Goal: Task Accomplishment & Management: Complete application form

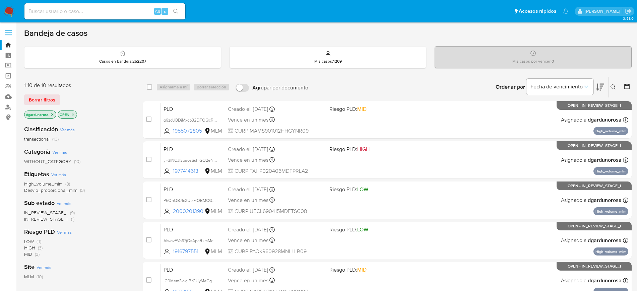
click at [613, 86] on icon at bounding box center [613, 86] width 5 height 5
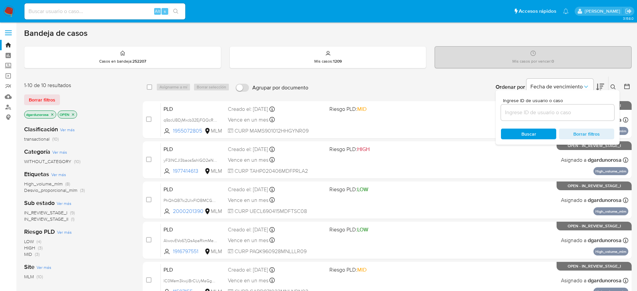
click at [596, 110] on input at bounding box center [557, 112] width 113 height 9
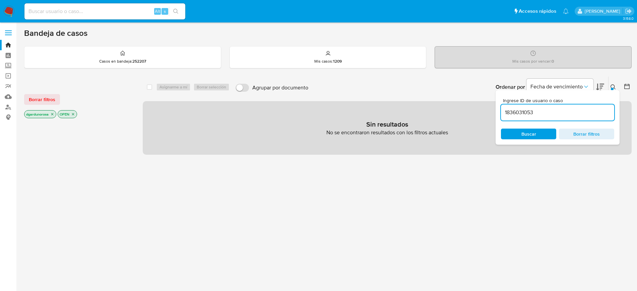
click at [596, 110] on input "1836031053" at bounding box center [557, 112] width 113 height 9
type input "1836031053"
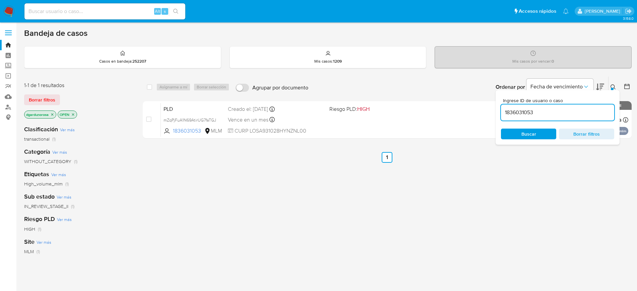
click at [614, 84] on icon at bounding box center [613, 86] width 5 height 5
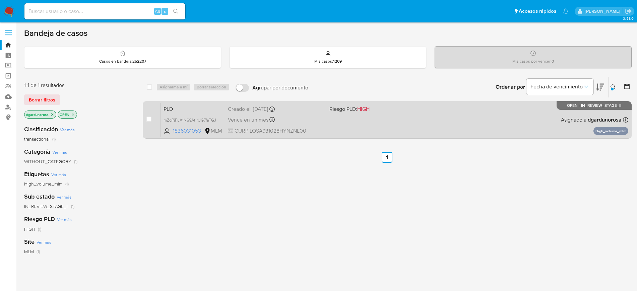
click at [468, 127] on div "PLD mZqPjFuA1N69AtirUG7faTGJ 1836031053 MLM Riesgo PLD: HIGH Creado el: 12/08/2…" at bounding box center [395, 120] width 468 height 34
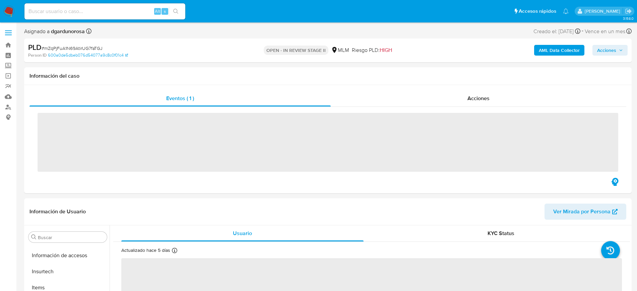
scroll to position [283, 0]
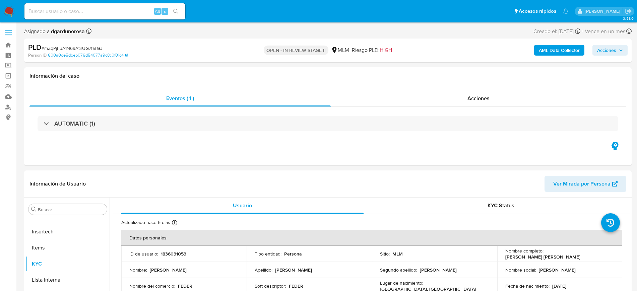
select select "10"
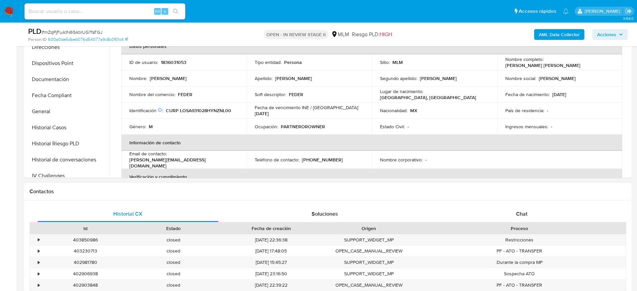
scroll to position [84, 0]
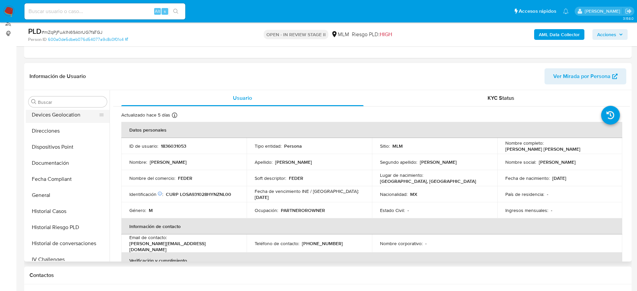
click at [60, 118] on button "Devices Geolocation" at bounding box center [65, 115] width 78 height 16
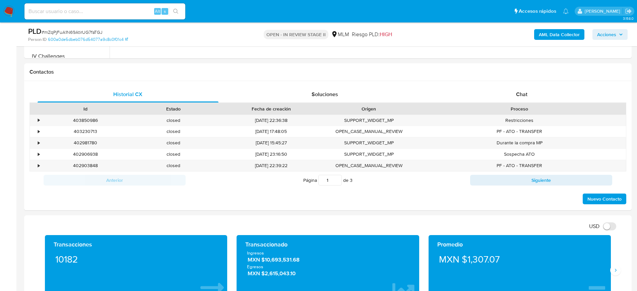
scroll to position [377, 0]
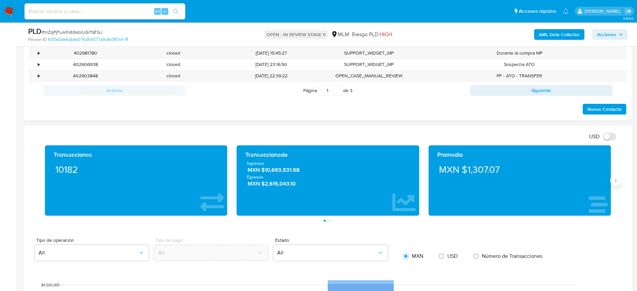
click at [614, 184] on button "Siguiente" at bounding box center [615, 180] width 11 height 11
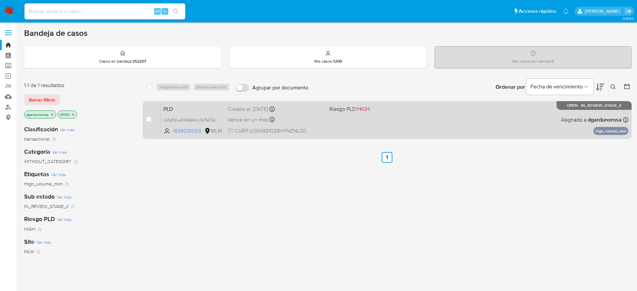
click at [513, 104] on div "PLD mZqPjFuA1N69AtirUG7faTGJ 1836031053 MLM Riesgo PLD: HIGH Creado el: 12/08/2…" at bounding box center [395, 120] width 468 height 34
click at [435, 127] on div "PLD mZqPjFuA1N69AtirUG7faTGJ 1836031053 MLM Riesgo PLD: HIGH Creado el: 12/08/2…" at bounding box center [395, 120] width 468 height 34
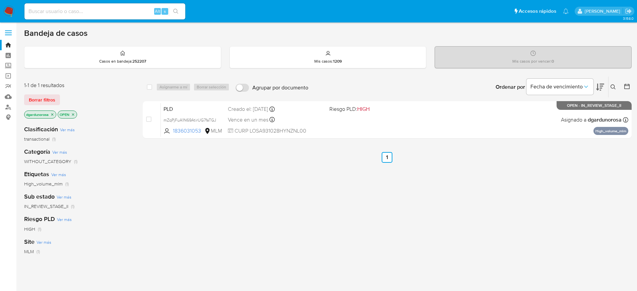
drag, startPoint x: 611, startPoint y: 84, endPoint x: 606, endPoint y: 90, distance: 7.4
click at [611, 84] on icon at bounding box center [613, 86] width 5 height 5
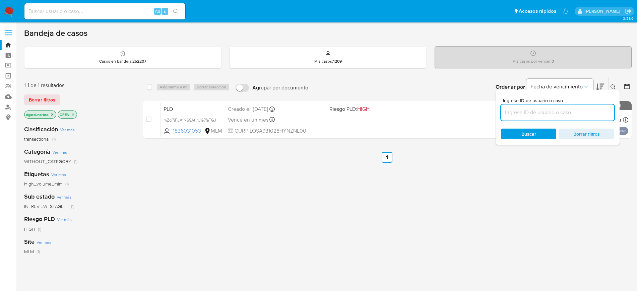
click at [553, 112] on input at bounding box center [557, 112] width 113 height 9
type input "WpXMzWr7bfjj59xXGt62EBum"
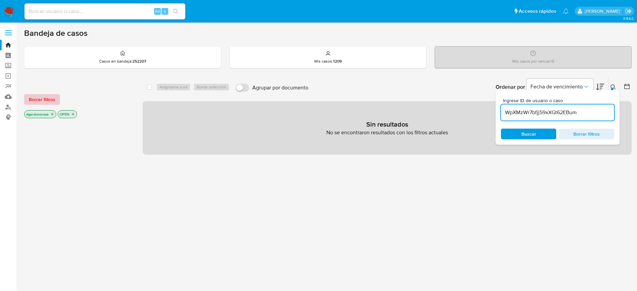
click at [51, 102] on span "Borrar filtros" at bounding box center [42, 99] width 26 height 9
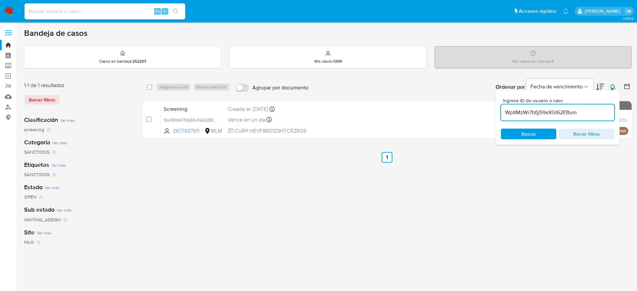
click at [614, 87] on icon at bounding box center [613, 86] width 5 height 5
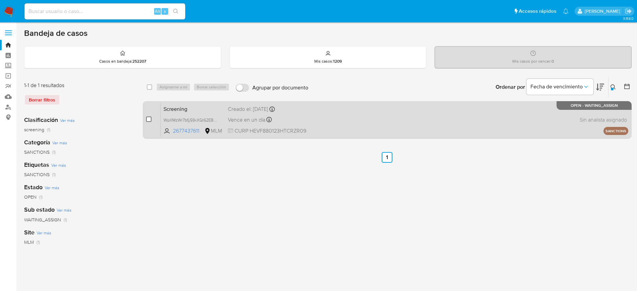
click at [149, 118] on input "checkbox" at bounding box center [148, 119] width 5 height 5
checkbox input "true"
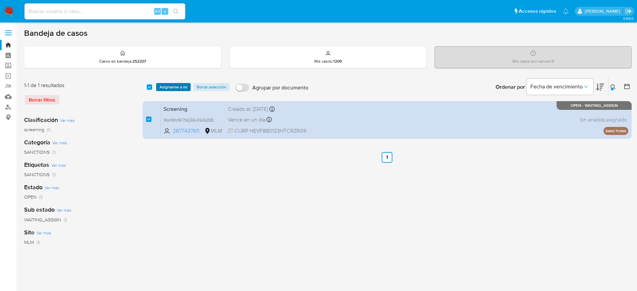
click at [166, 90] on span "Asignarme a mí" at bounding box center [174, 87] width 28 height 7
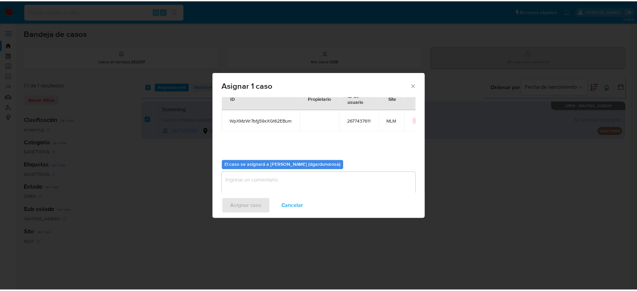
scroll to position [35, 0]
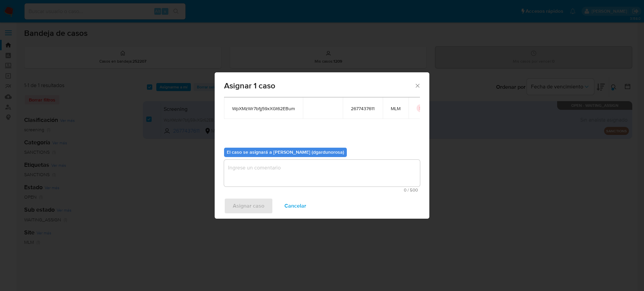
click at [317, 174] on textarea "assign-modal" at bounding box center [322, 173] width 196 height 27
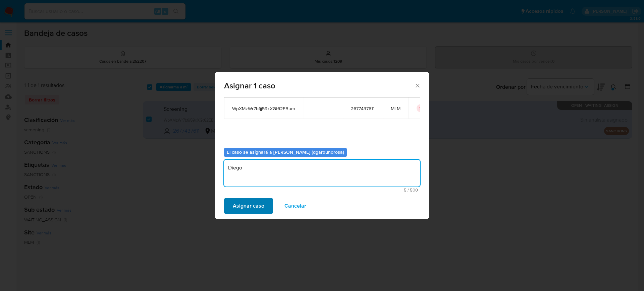
type textarea "Diego"
click at [233, 205] on button "Asignar caso" at bounding box center [248, 206] width 49 height 16
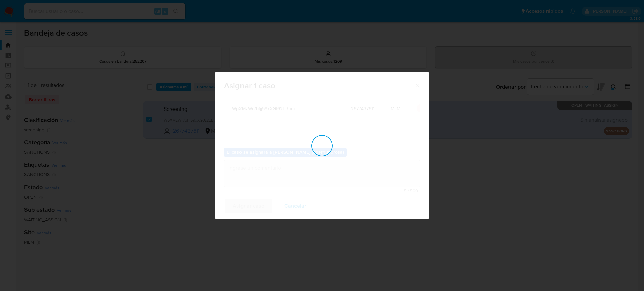
checkbox input "false"
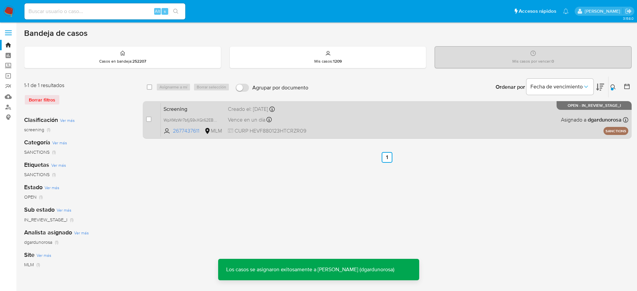
click at [376, 125] on div "Screening WpXMzWr7bfjj59xXGt62EBum 2677437611 MLM Creado el: 09/09/2025 Creado …" at bounding box center [395, 120] width 468 height 34
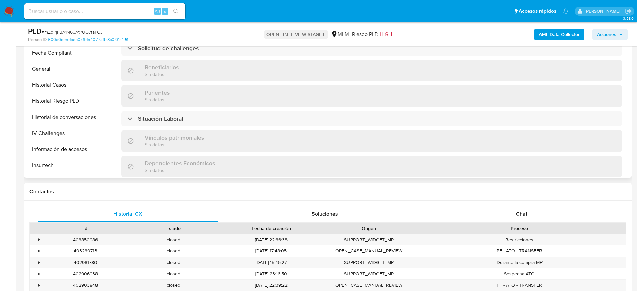
scroll to position [158, 0]
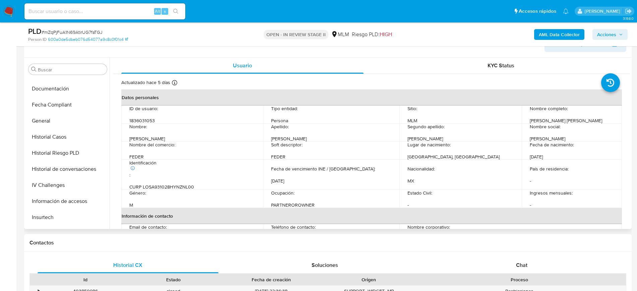
select select "10"
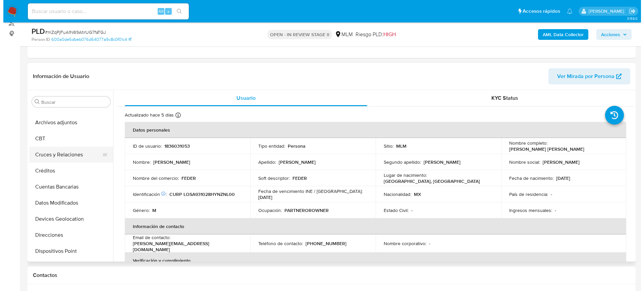
scroll to position [0, 0]
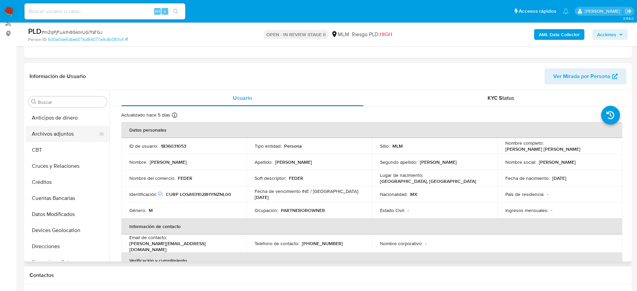
click at [57, 133] on button "Archivos adjuntos" at bounding box center [65, 134] width 78 height 16
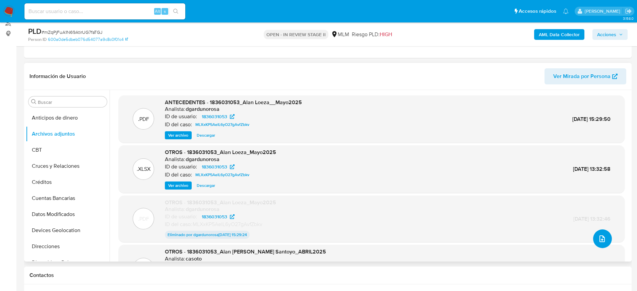
click at [598, 235] on icon "upload-file" at bounding box center [602, 239] width 8 height 8
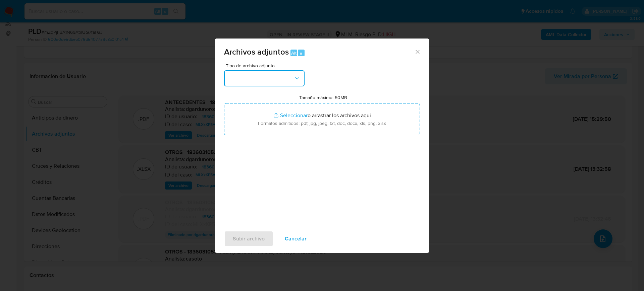
click at [283, 77] on button "button" at bounding box center [264, 78] width 80 height 16
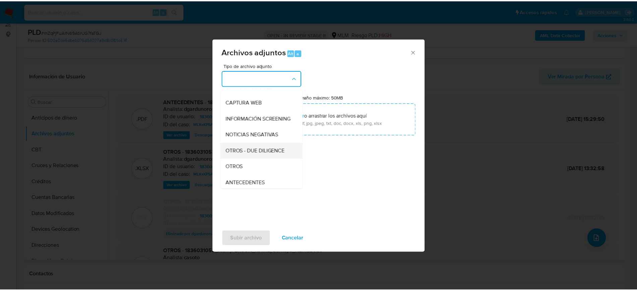
scroll to position [84, 0]
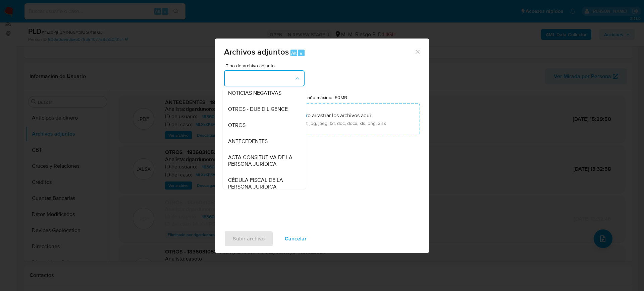
click at [251, 133] on div "OTROS" at bounding box center [262, 125] width 68 height 16
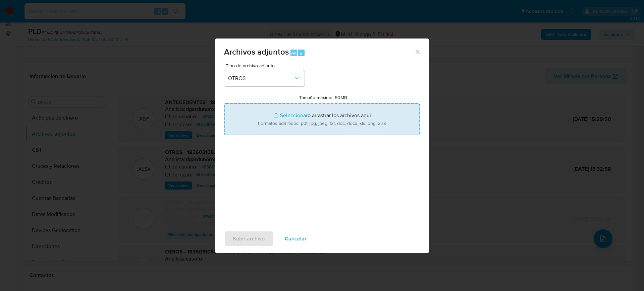
type input "C:\fakepath\1836031053_Alan Loeza_Agosto2025.pdf"
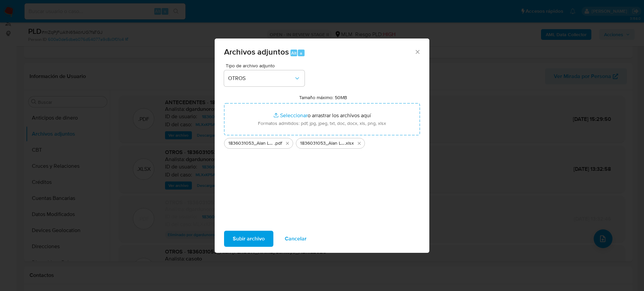
click at [249, 235] on span "Subir archivo" at bounding box center [249, 239] width 32 height 15
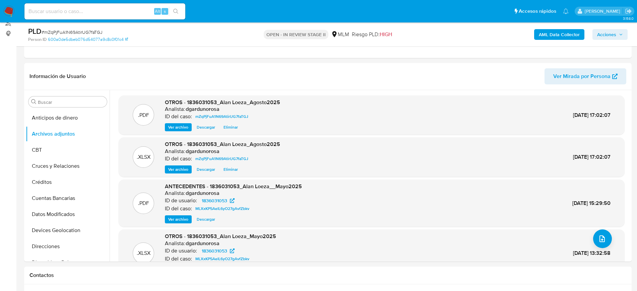
click at [617, 32] on span "Acciones" at bounding box center [610, 34] width 26 height 9
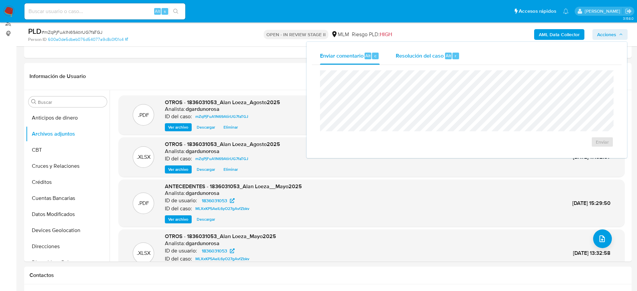
click at [437, 54] on span "Resolución del caso" at bounding box center [420, 56] width 48 height 8
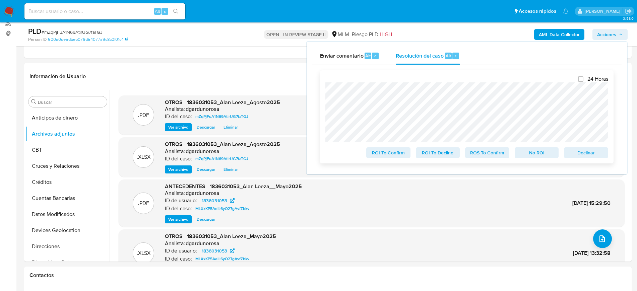
click at [491, 154] on span "ROS To Confirm" at bounding box center [487, 152] width 35 height 9
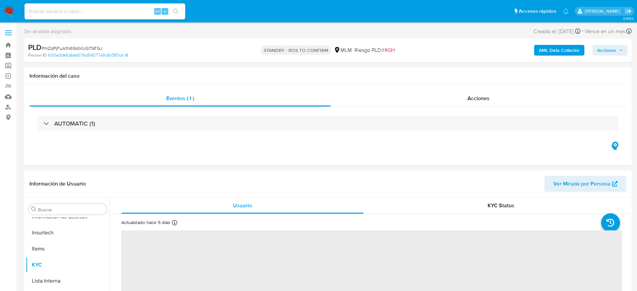
scroll to position [283, 0]
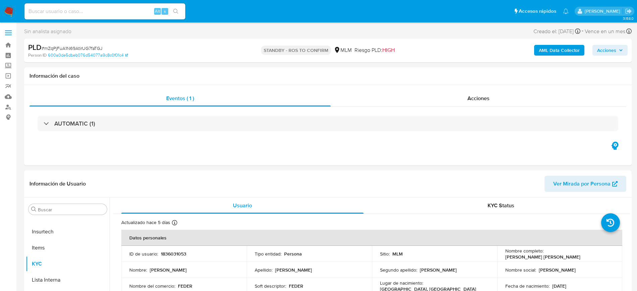
select select "10"
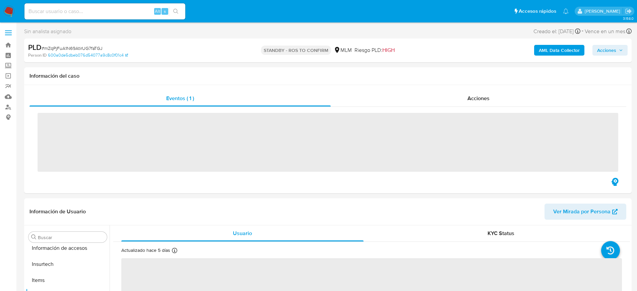
scroll to position [283, 0]
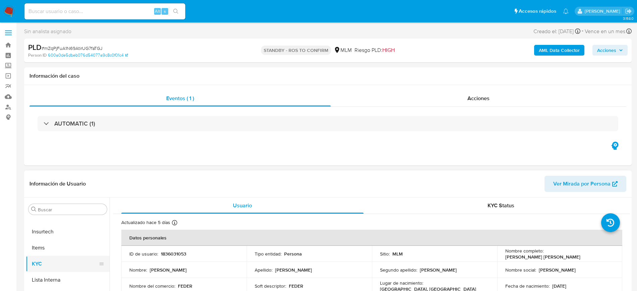
select select "10"
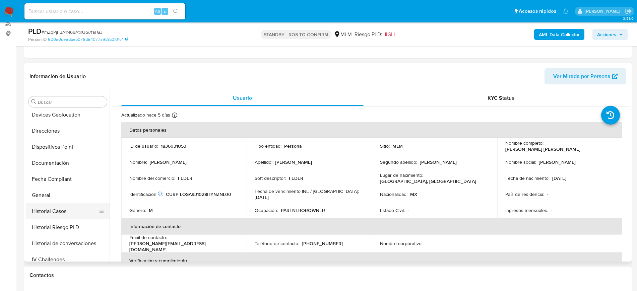
scroll to position [0, 0]
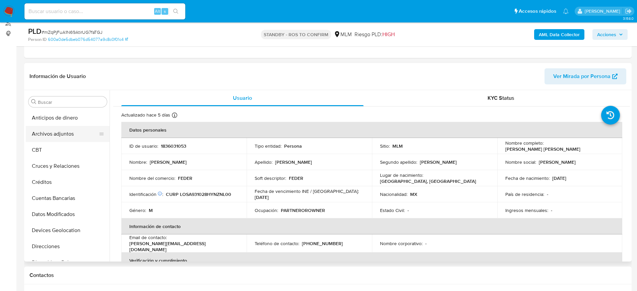
click at [57, 135] on button "Archivos adjuntos" at bounding box center [65, 134] width 78 height 16
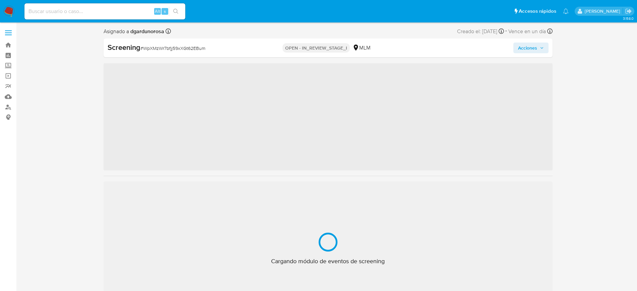
scroll to position [283, 0]
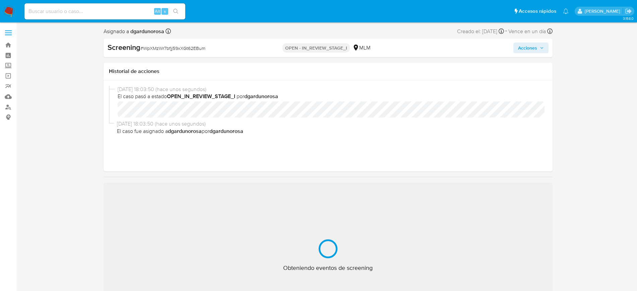
select select "10"
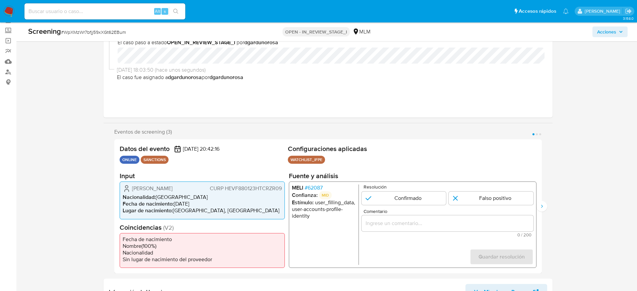
scroll to position [84, 0]
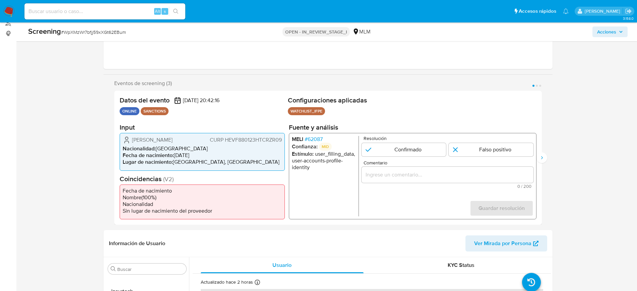
drag, startPoint x: 539, startPoint y: 130, endPoint x: 533, endPoint y: 131, distance: 6.1
click at [533, 131] on div "Datos del evento [DATE] 20:42:16 ONLINE SANCTIONS Configuraciones aplicadas WAT…" at bounding box center [328, 158] width 428 height 134
click at [316, 141] on span "# 62087" at bounding box center [313, 139] width 18 height 7
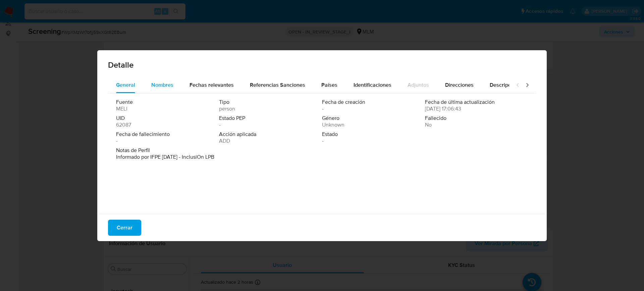
click at [165, 87] on span "Nombres" at bounding box center [162, 85] width 22 height 8
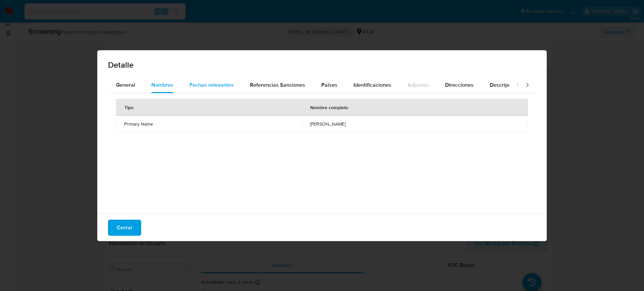
click at [229, 83] on span "Fechas relevantes" at bounding box center [211, 85] width 44 height 8
click at [147, 83] on button "Nombres" at bounding box center [162, 85] width 38 height 16
drag, startPoint x: 327, startPoint y: 123, endPoint x: 273, endPoint y: 126, distance: 54.4
click at [302, 126] on td "francisco hernandez vazquez" at bounding box center [415, 124] width 226 height 16
click at [125, 228] on span "Cerrar" at bounding box center [125, 228] width 16 height 15
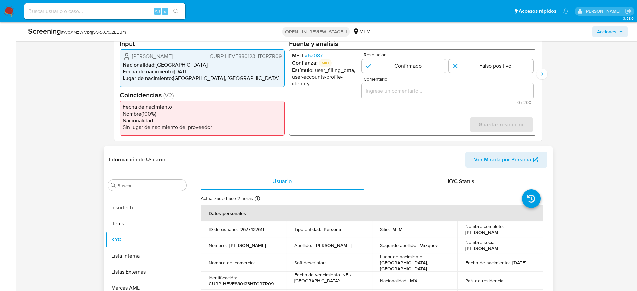
scroll to position [251, 0]
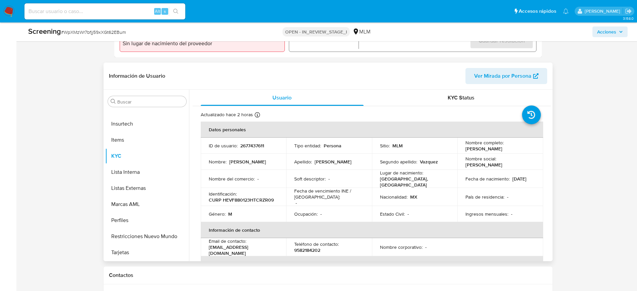
drag, startPoint x: 491, startPoint y: 184, endPoint x: 458, endPoint y: 180, distance: 33.8
click at [458, 180] on td "Fecha de nacimiento : 23/01/1988" at bounding box center [501, 179] width 86 height 18
copy p "[DATE]"
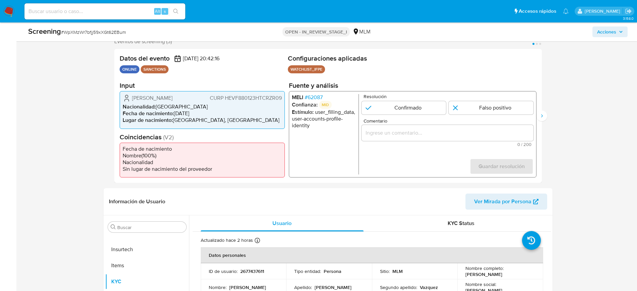
scroll to position [84, 0]
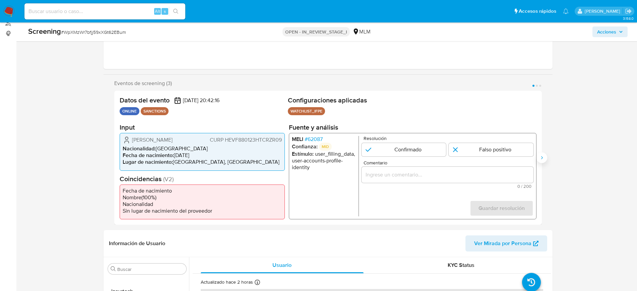
click at [546, 157] on button "Siguiente" at bounding box center [542, 158] width 11 height 11
click at [316, 139] on span "# 79059" at bounding box center [313, 139] width 18 height 7
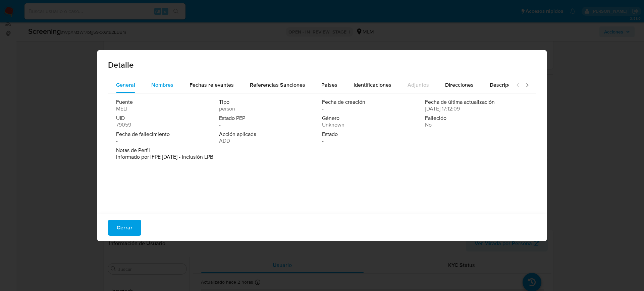
click at [168, 84] on span "Nombres" at bounding box center [162, 85] width 22 height 8
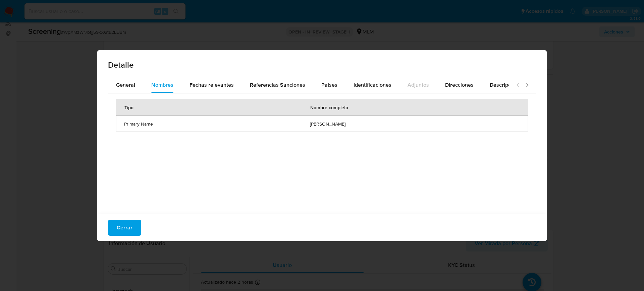
click at [203, 76] on div "Detalle" at bounding box center [321, 63] width 449 height 27
click at [206, 86] on span "Fechas relevantes" at bounding box center [211, 85] width 44 height 8
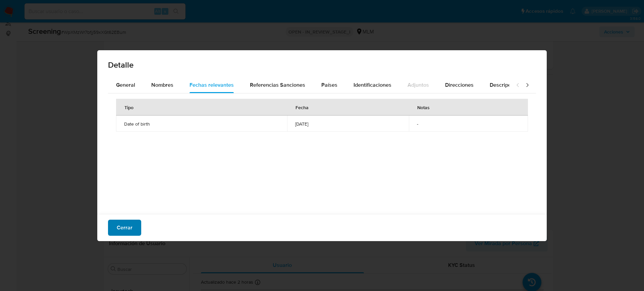
click at [123, 225] on span "Cerrar" at bounding box center [125, 228] width 16 height 15
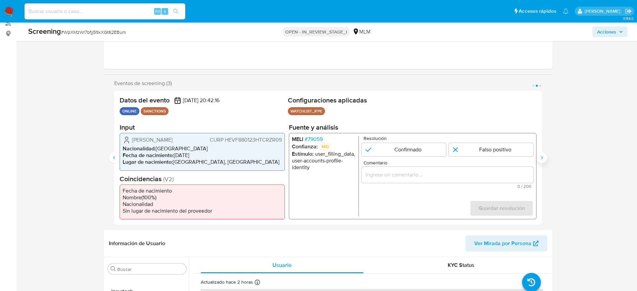
click at [544, 154] on button "Siguiente" at bounding box center [542, 158] width 11 height 11
click at [318, 139] on span "# 322122" at bounding box center [314, 139] width 20 height 7
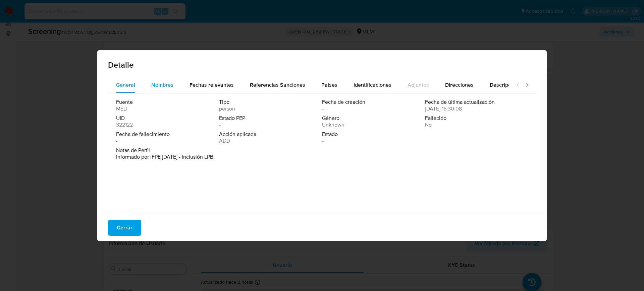
click at [168, 78] on div "Nombres" at bounding box center [162, 85] width 22 height 16
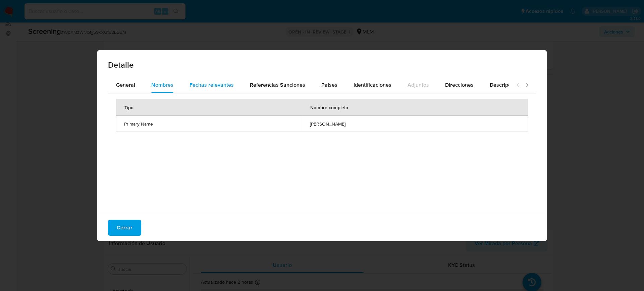
click at [214, 86] on span "Fechas relevantes" at bounding box center [211, 85] width 44 height 8
click at [131, 225] on span "Cerrar" at bounding box center [125, 228] width 16 height 15
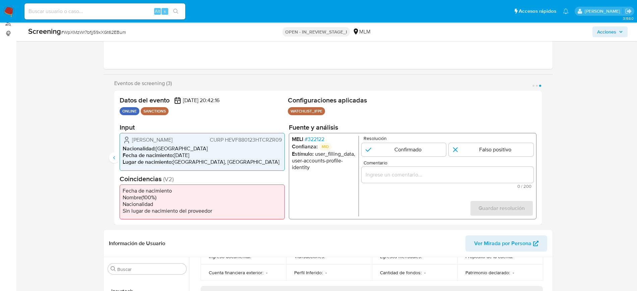
click at [237, 139] on span "CURP HEVF880123HTCRZR09" at bounding box center [246, 140] width 72 height 7
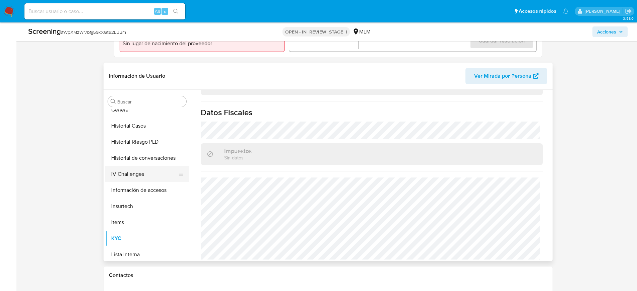
scroll to position [199, 0]
click at [127, 116] on button "General" at bounding box center [144, 111] width 78 height 16
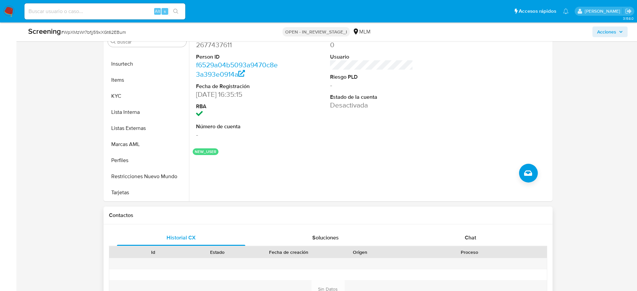
scroll to position [335, 0]
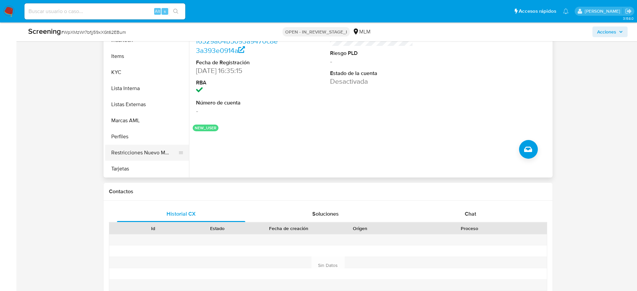
click at [142, 157] on button "Restricciones Nuevo Mundo" at bounding box center [144, 153] width 78 height 16
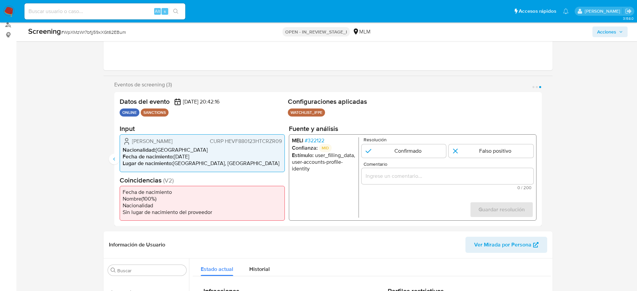
scroll to position [84, 0]
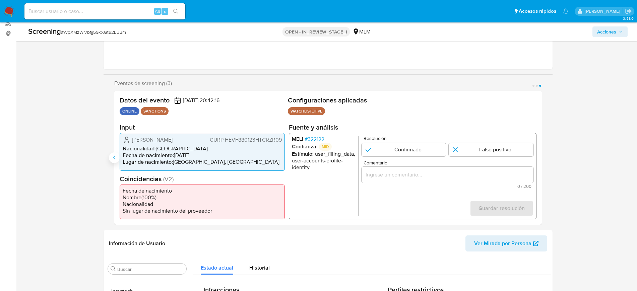
click at [113, 161] on button "Anterior" at bounding box center [114, 158] width 11 height 11
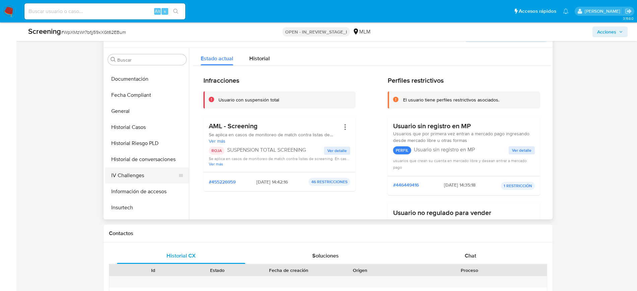
scroll to position [116, 0]
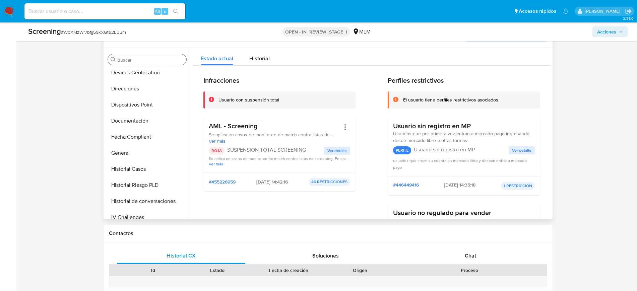
click at [137, 59] on input "Buscar" at bounding box center [150, 60] width 66 height 6
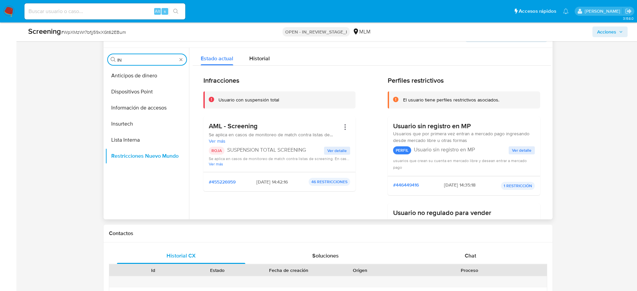
scroll to position [0, 0]
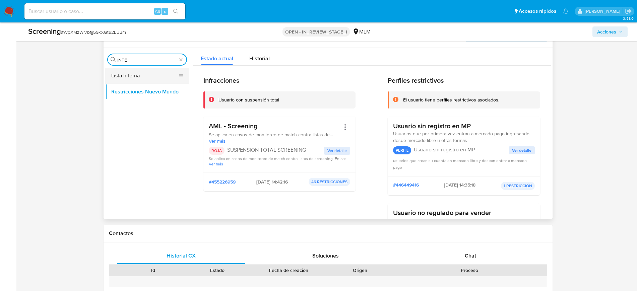
type input "INTE"
click at [130, 70] on button "Lista Interna" at bounding box center [144, 76] width 78 height 16
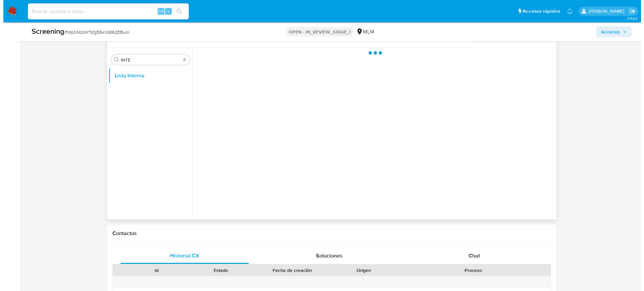
scroll to position [251, 0]
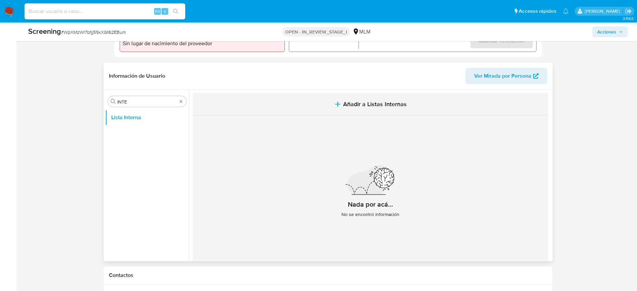
click at [391, 104] on span "Añadir a Listas Internas" at bounding box center [375, 104] width 64 height 7
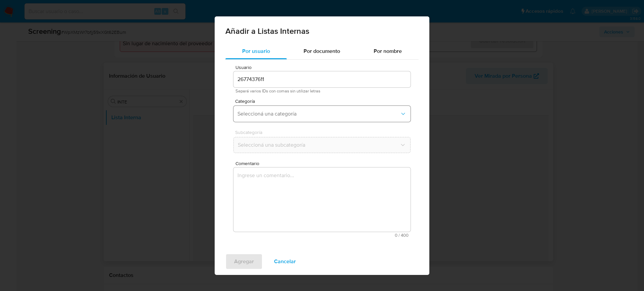
click at [260, 117] on button "Seleccioná una categoría" at bounding box center [321, 114] width 177 height 16
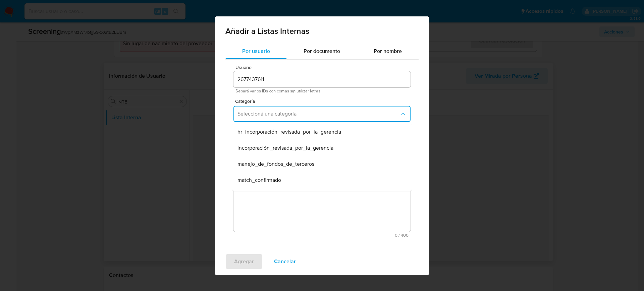
click at [295, 176] on div "match_confirmado" at bounding box center [319, 180] width 165 height 16
click at [290, 145] on span "Seleccioná una subcategoría" at bounding box center [318, 145] width 162 height 7
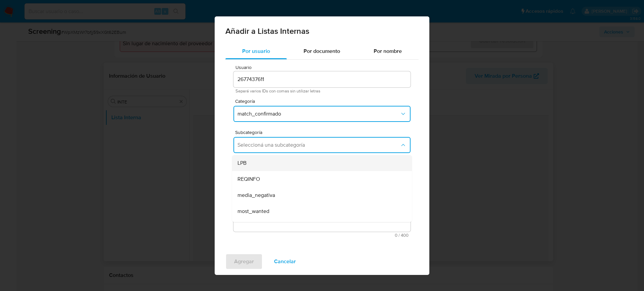
click at [267, 163] on div "LPB" at bounding box center [319, 163] width 165 height 16
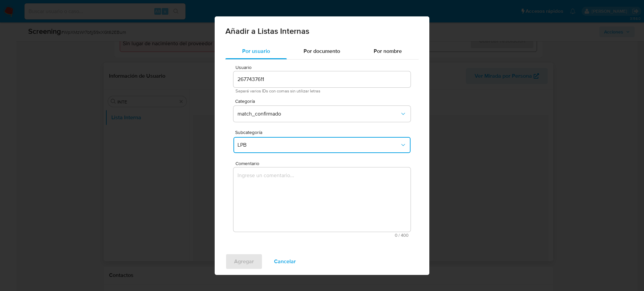
click at [285, 201] on textarea "Comentario" at bounding box center [321, 200] width 177 height 64
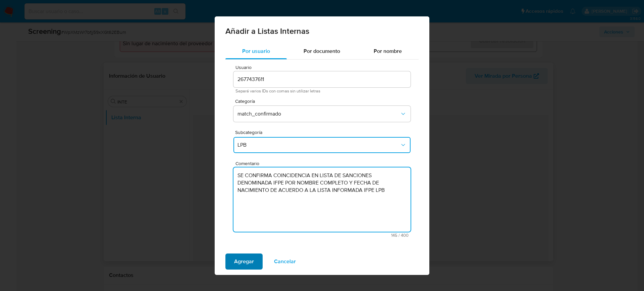
type textarea "SE CONFIRMA COINCIDENCIA EN LISTA DE SANCIONES DENOMINADA IFPE POR NOMBRE COMPL…"
click at [251, 261] on span "Agregar" at bounding box center [244, 261] width 20 height 15
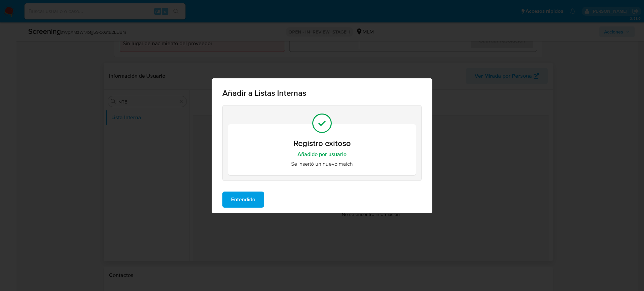
click at [242, 203] on span "Entendido" at bounding box center [243, 199] width 24 height 15
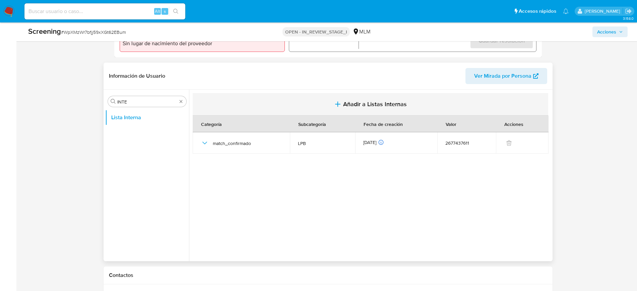
click at [374, 106] on span "Añadir a Listas Internas" at bounding box center [375, 104] width 64 height 7
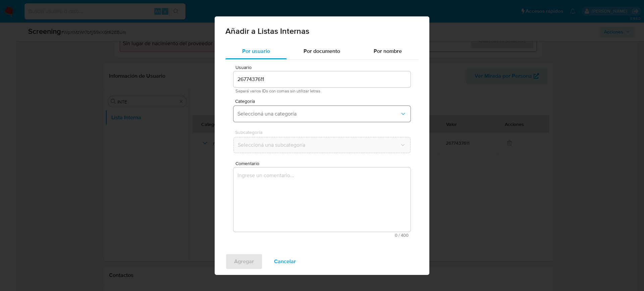
click at [291, 115] on span "Seleccioná una categoría" at bounding box center [318, 114] width 162 height 7
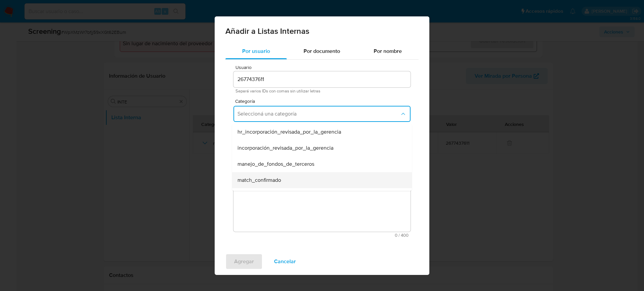
click at [307, 177] on div "match_confirmado" at bounding box center [319, 180] width 165 height 16
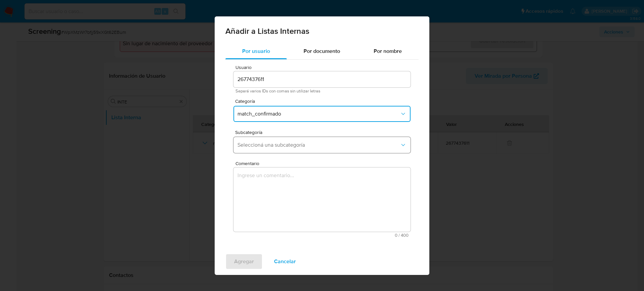
click at [307, 144] on span "Seleccioná una subcategoría" at bounding box center [318, 145] width 162 height 7
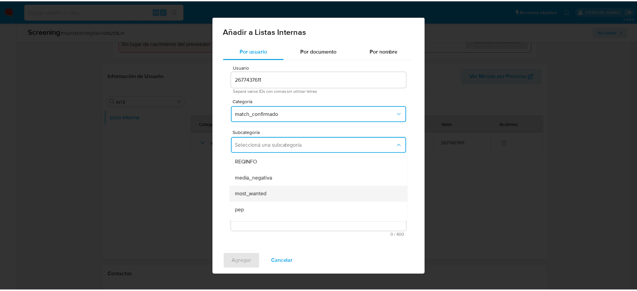
scroll to position [42, 0]
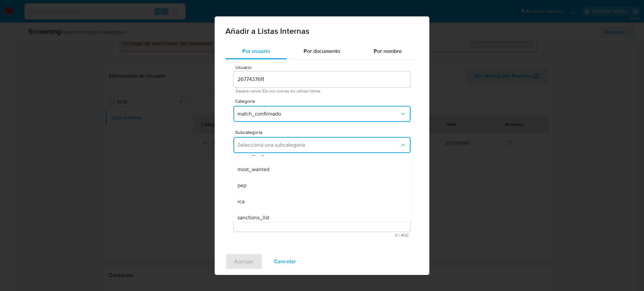
click at [301, 216] on div "sanctions_list" at bounding box center [319, 218] width 165 height 16
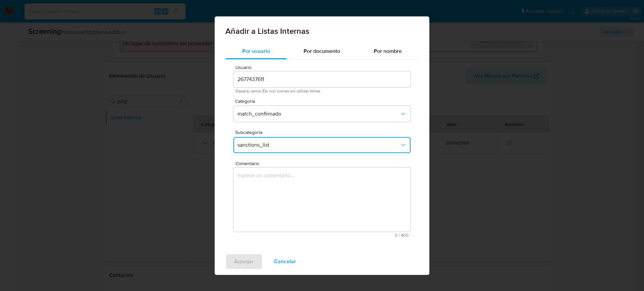
click at [298, 214] on textarea "Comentario" at bounding box center [321, 200] width 177 height 64
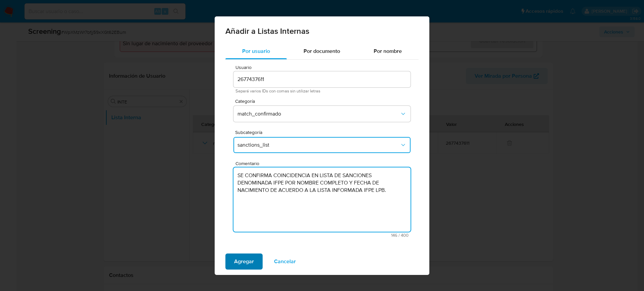
type textarea "SE CONFIRMA COINCIDENCIA EN LISTA DE SANCIONES DENOMINADA IFPE POR NOMBRE COMPL…"
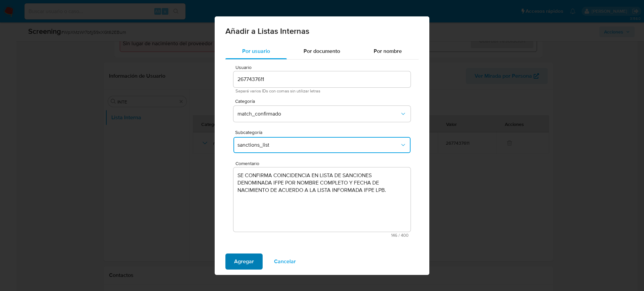
click at [240, 256] on span "Agregar" at bounding box center [244, 261] width 20 height 15
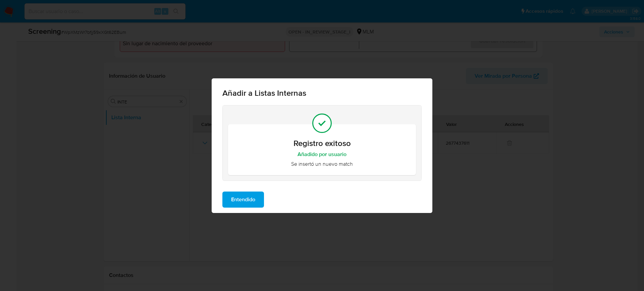
click at [256, 197] on button "Entendido" at bounding box center [243, 200] width 42 height 16
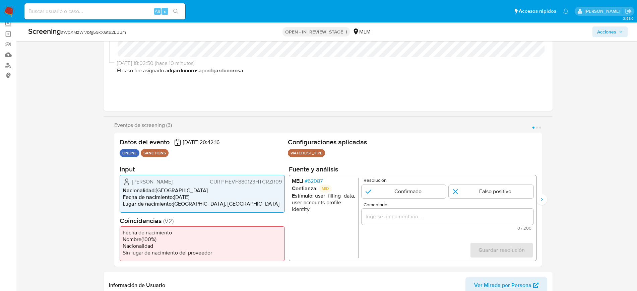
click at [487, 224] on div "1 de 3" at bounding box center [447, 217] width 172 height 16
click at [478, 218] on input "Comentario" at bounding box center [447, 217] width 172 height 9
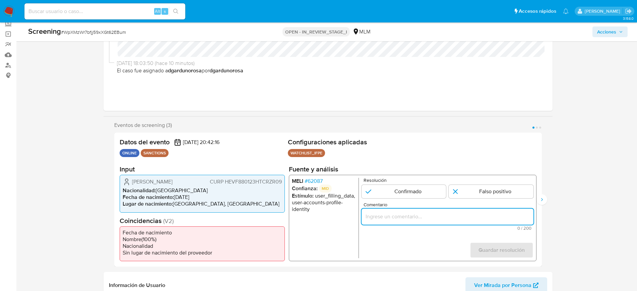
paste input "SE CONFIRMA COINCIDENCIA EN LISTA DE SANCIONES DENOMINADA IFPE POR NOMBRE COMPL…"
type input "SE CONFIRMA COINCIDENCIA EN LISTA DE SANCIONES DENOMINADA IFPE POR NOMBRE COMPL…"
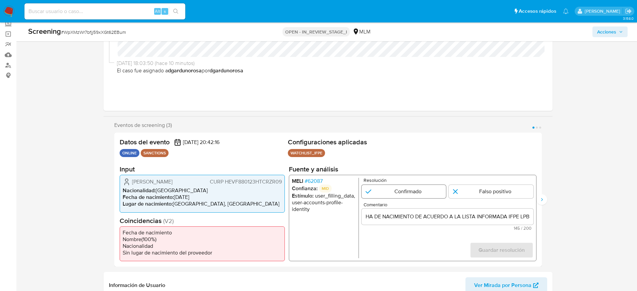
click at [415, 192] on input "1 de 3" at bounding box center [403, 191] width 85 height 13
radio input "true"
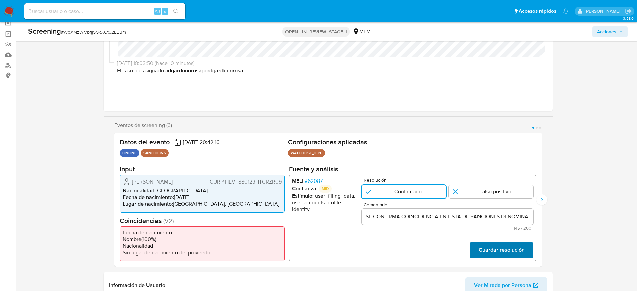
click at [488, 251] on span "Guardar resolución" at bounding box center [501, 250] width 46 height 15
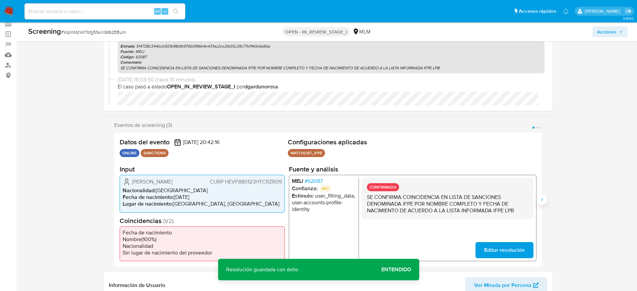
click at [543, 198] on icon "Siguiente" at bounding box center [541, 199] width 5 height 5
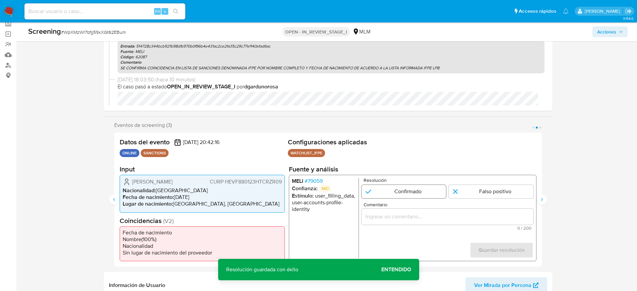
click at [398, 196] on input "2 de 3" at bounding box center [403, 191] width 85 height 13
radio input "true"
click at [400, 216] on input "Comentario" at bounding box center [447, 217] width 172 height 9
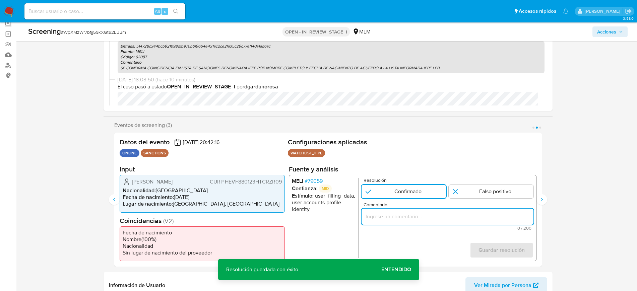
type input "SE CONFIRMA COINCIDENCIA EN LISTA DE SANCIONES DENOMINADA IFPE POR NOMBRE COMPL…"
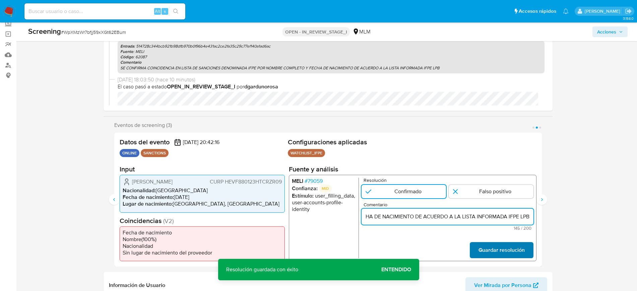
click at [510, 245] on span "Guardar resolución" at bounding box center [501, 250] width 46 height 15
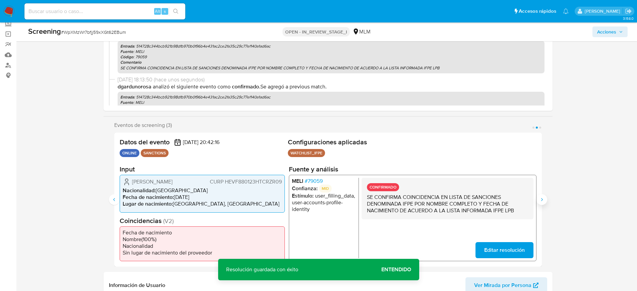
click at [542, 198] on icon "Siguiente" at bounding box center [541, 199] width 5 height 5
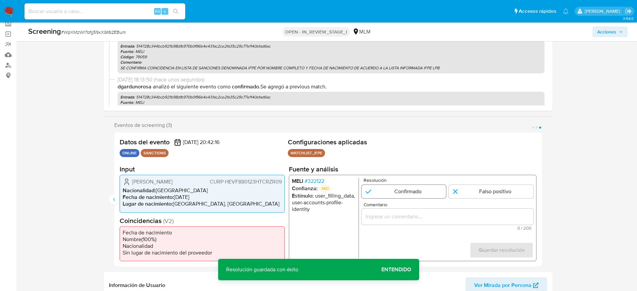
click at [383, 196] on input "3 de 3" at bounding box center [403, 191] width 85 height 13
radio input "true"
click at [393, 212] on div "3 de 3" at bounding box center [447, 217] width 172 height 16
click at [471, 225] on div "Comentario 0 / 200 200 caracteres restantes" at bounding box center [447, 216] width 172 height 28
click at [467, 219] on input "Comentario" at bounding box center [447, 217] width 172 height 9
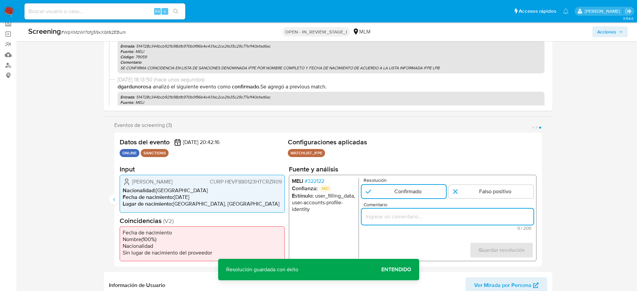
paste input "SE CONFIRMA COINCIDENCIA EN LISTA DE SANCIONES DENOMINADA IFPE POR NOMBRE COMPL…"
type input "SE CONFIRMA COINCIDENCIA EN LISTA DE SANCIONES DENOMINADA IFPE POR NOMBRE COMPL…"
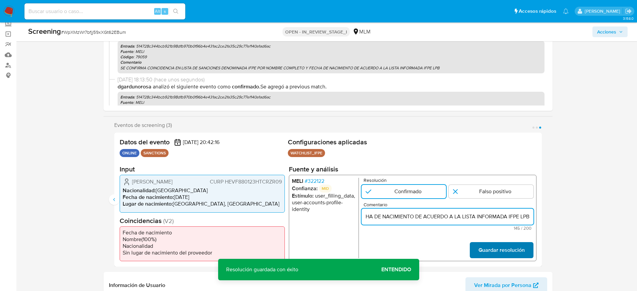
click at [500, 249] on span "Guardar resolución" at bounding box center [501, 250] width 46 height 15
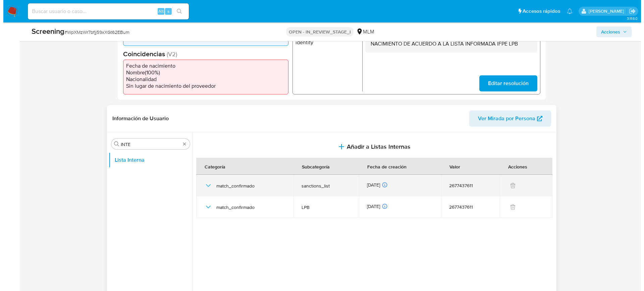
scroll to position [210, 0]
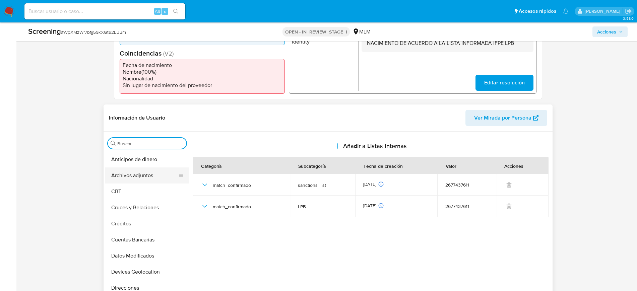
click at [133, 172] on button "Archivos adjuntos" at bounding box center [144, 176] width 78 height 16
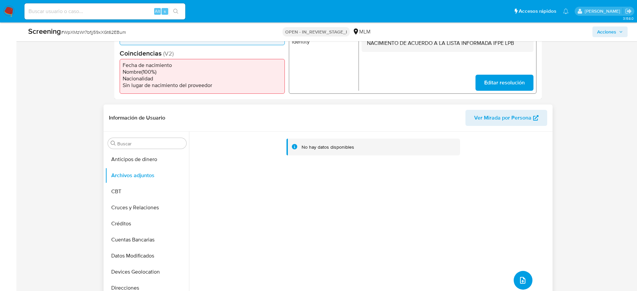
click at [521, 280] on icon "upload-file" at bounding box center [523, 281] width 8 height 8
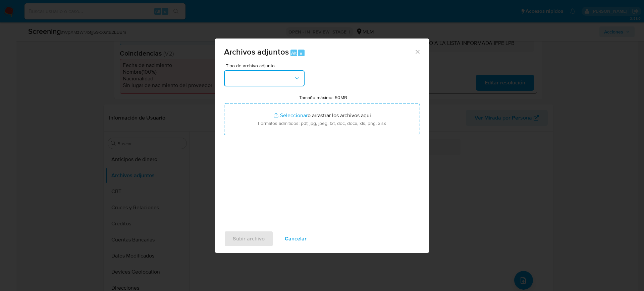
click at [275, 83] on button "button" at bounding box center [264, 78] width 80 height 16
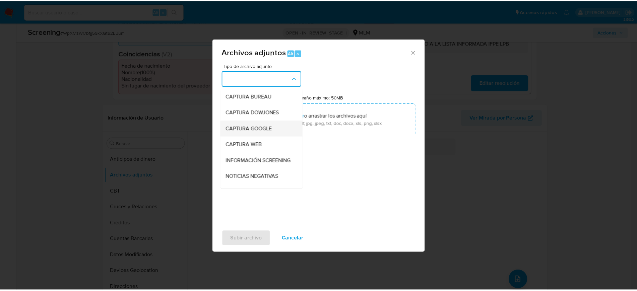
scroll to position [42, 0]
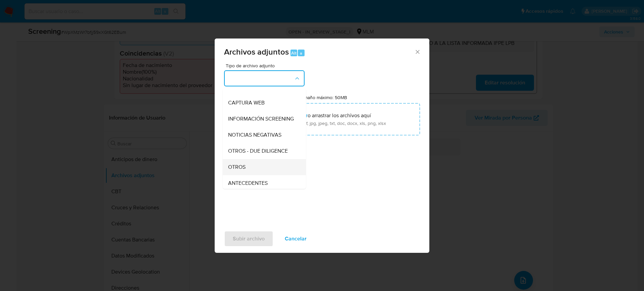
click at [247, 172] on div "OTROS" at bounding box center [262, 167] width 68 height 16
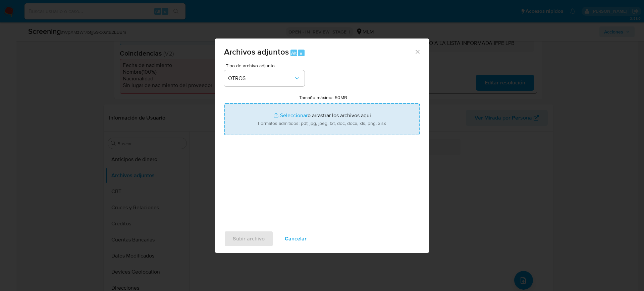
type input "C:\fakepath\FRANCISCO HERNANDEZ VAZQUEZ.pdf"
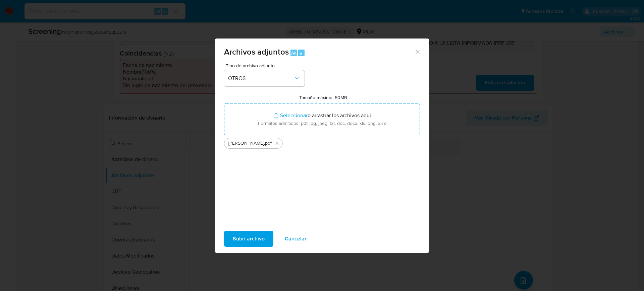
click at [262, 238] on span "Subir archivo" at bounding box center [249, 239] width 32 height 15
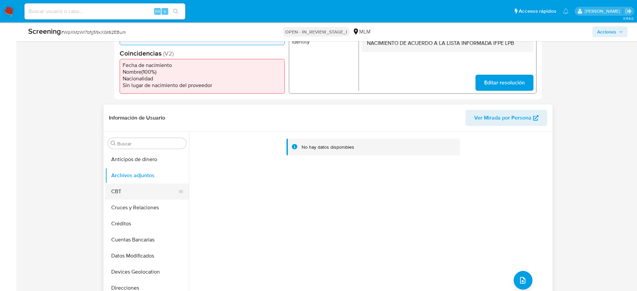
click at [145, 193] on button "CBT" at bounding box center [144, 192] width 78 height 16
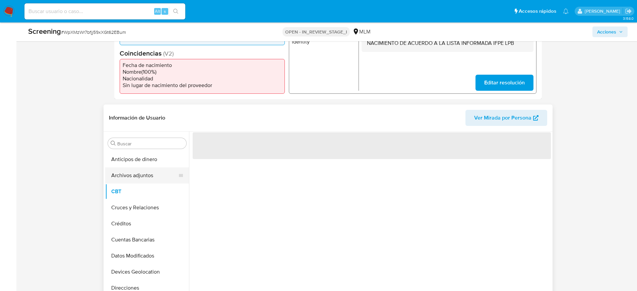
click at [144, 176] on button "Archivos adjuntos" at bounding box center [144, 176] width 78 height 16
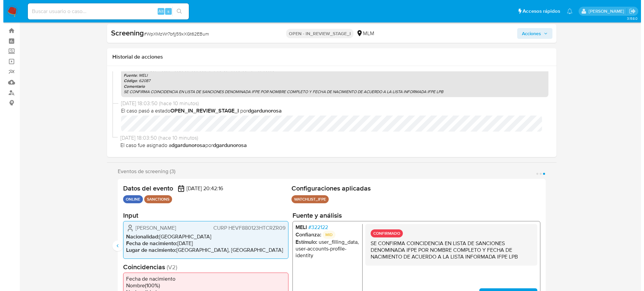
scroll to position [0, 0]
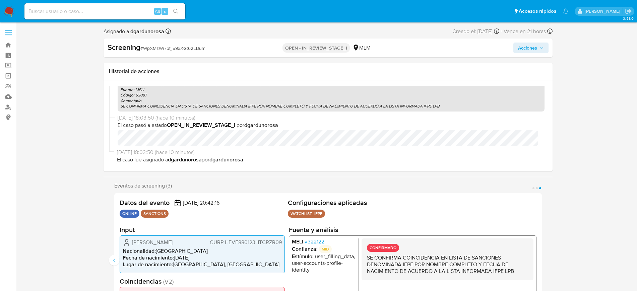
click at [538, 46] on span "Acciones" at bounding box center [531, 47] width 26 height 9
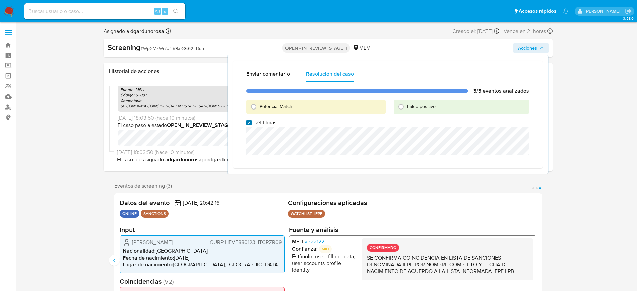
click at [251, 122] on input "24 Horas" at bounding box center [248, 122] width 5 height 5
checkbox input "false"
click at [257, 105] on input "Potencial Match" at bounding box center [253, 107] width 11 height 11
radio input "true"
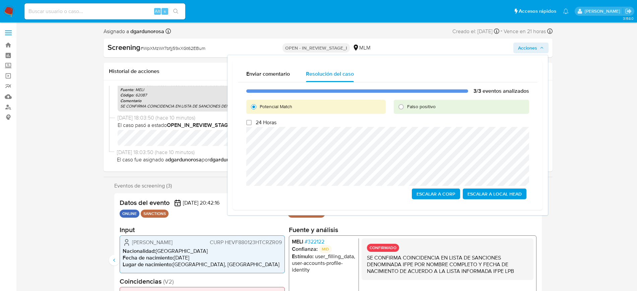
click at [486, 193] on span "Escalar a Local Head" at bounding box center [495, 193] width 54 height 9
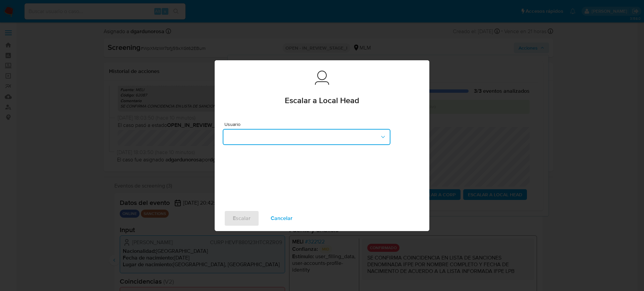
click at [310, 137] on button "button" at bounding box center [307, 137] width 168 height 16
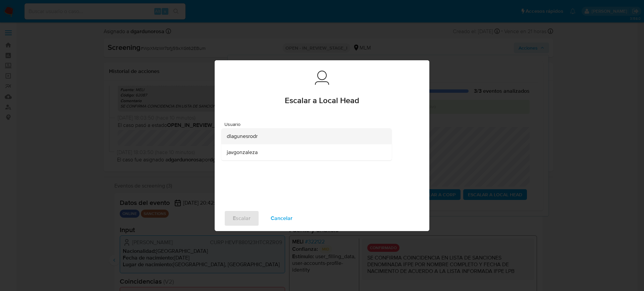
click at [283, 141] on div "dlagunesrodr" at bounding box center [305, 136] width 156 height 16
click at [241, 216] on span "Escalar" at bounding box center [242, 218] width 18 height 15
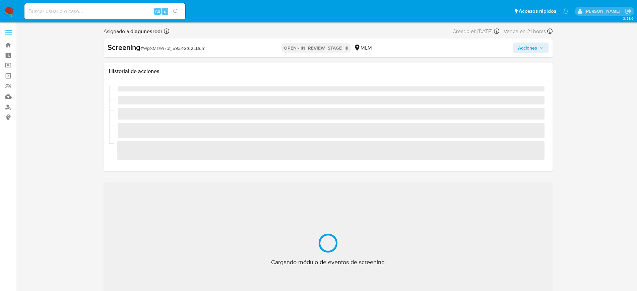
scroll to position [283, 0]
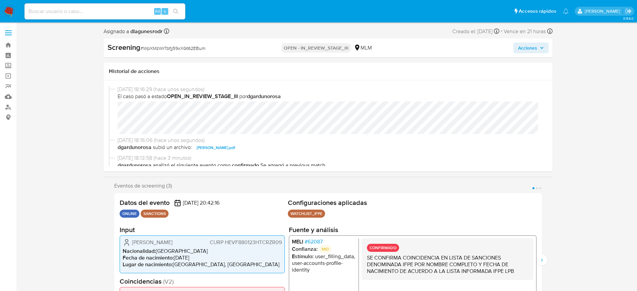
select select "10"
